Goal: Information Seeking & Learning: Learn about a topic

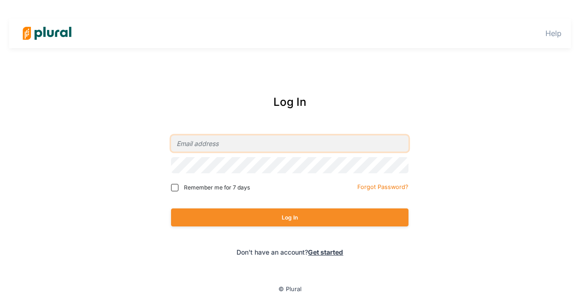
type input "[PERSON_NAME][EMAIL_ADDRESS][PERSON_NAME][DOMAIN_NAME]"
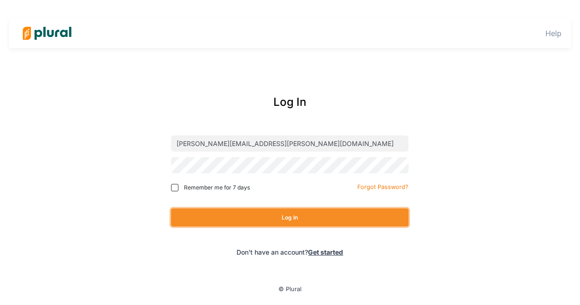
click at [289, 215] on button "Log In" at bounding box center [290, 217] width 238 height 18
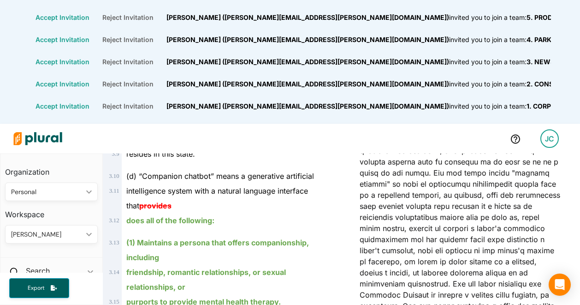
scroll to position [554, 0]
